Goal: Navigation & Orientation: Find specific page/section

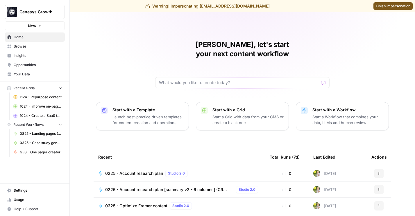
click at [33, 192] on span "Settings" at bounding box center [38, 190] width 49 height 5
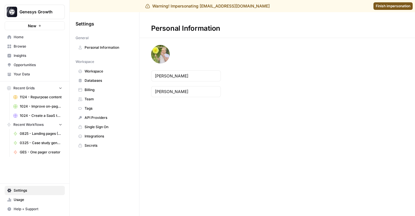
click at [95, 91] on span "Billing" at bounding box center [108, 89] width 46 height 5
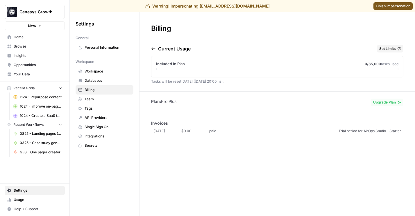
click at [93, 72] on span "Workspace" at bounding box center [108, 71] width 46 height 5
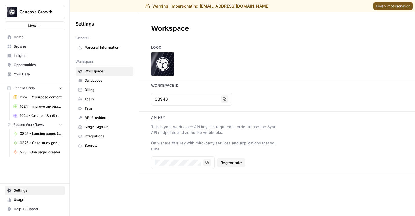
click at [93, 82] on span "Databases" at bounding box center [108, 80] width 46 height 5
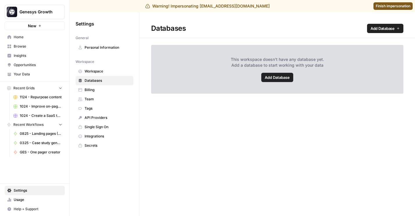
click at [27, 199] on span "Usage" at bounding box center [38, 200] width 49 height 5
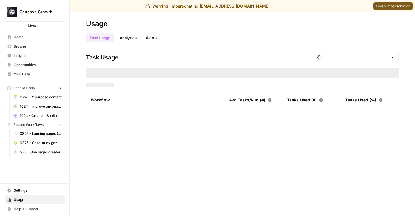
type input "September Included Tasks"
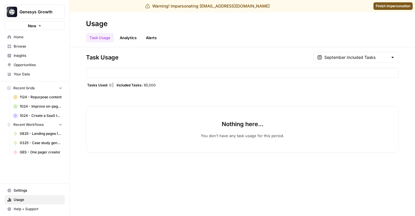
click at [20, 46] on span "Browse" at bounding box center [38, 46] width 49 height 5
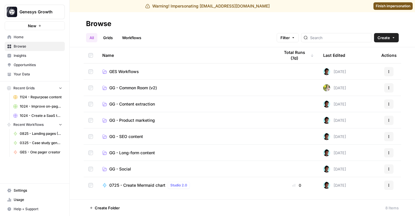
click at [334, 58] on div "Last Edited" at bounding box center [334, 55] width 22 height 16
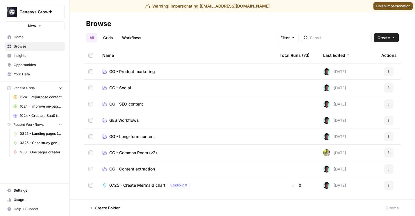
click at [130, 37] on link "Workflows" at bounding box center [132, 37] width 26 height 9
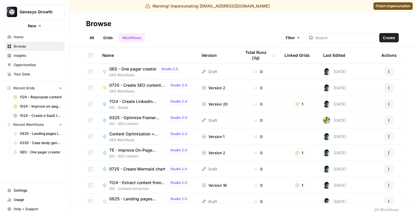
click at [334, 58] on div "Last Edited" at bounding box center [334, 55] width 22 height 16
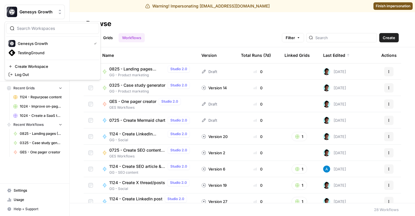
click at [61, 7] on button "Genesys Growth" at bounding box center [35, 12] width 60 height 15
click at [41, 52] on span "TestingGround" at bounding box center [56, 53] width 77 height 6
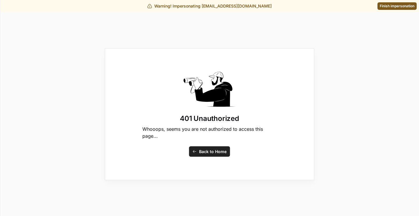
click at [390, 4] on span "Finish impersonation" at bounding box center [397, 5] width 35 height 5
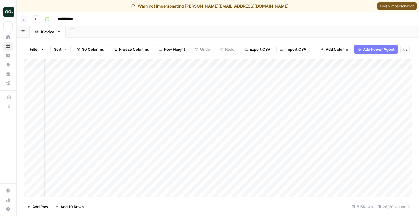
scroll to position [0, 326]
